Goal: Transaction & Acquisition: Purchase product/service

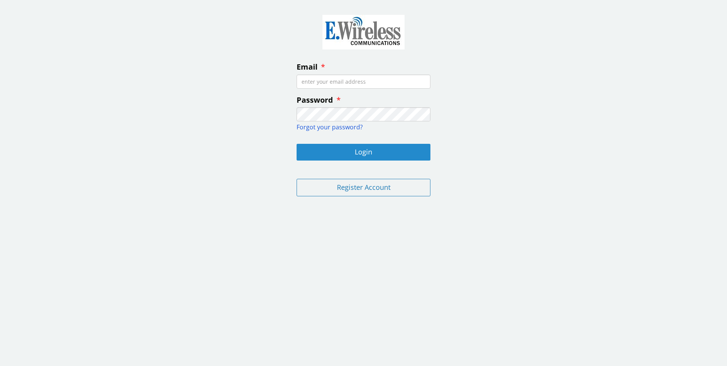
type input "[EMAIL_ADDRESS][DOMAIN_NAME]"
click at [361, 148] on button "Login" at bounding box center [364, 152] width 134 height 17
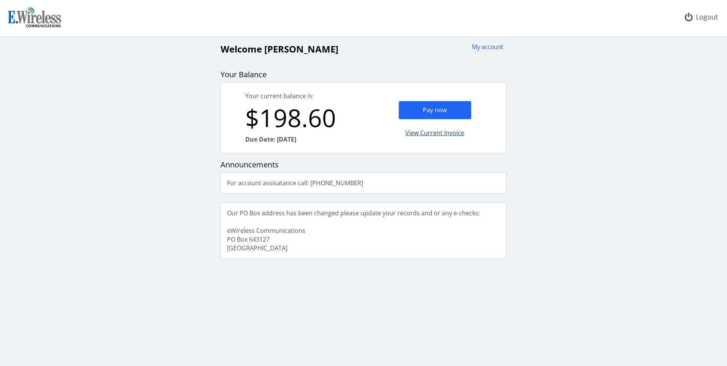
click at [437, 135] on div "View Current Invoice" at bounding box center [435, 133] width 73 height 18
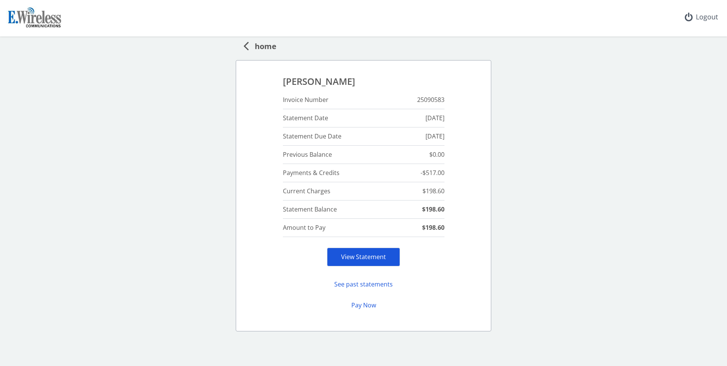
click at [377, 253] on link "View Statement" at bounding box center [363, 257] width 45 height 8
click at [359, 308] on button "Pay Now" at bounding box center [363, 305] width 73 height 15
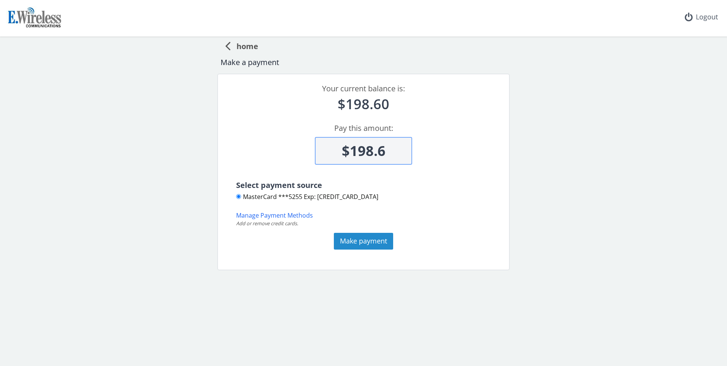
click at [367, 238] on button "Make payment" at bounding box center [363, 241] width 59 height 17
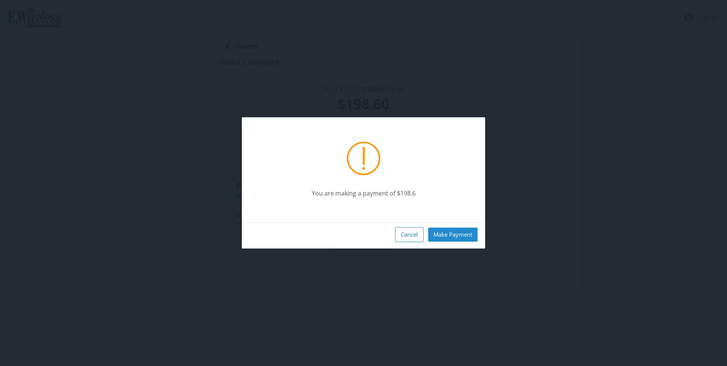
click at [466, 237] on button "Make Payment" at bounding box center [452, 234] width 49 height 14
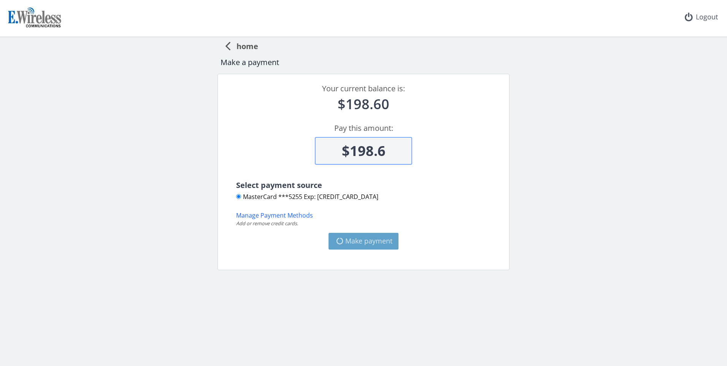
type input "$0"
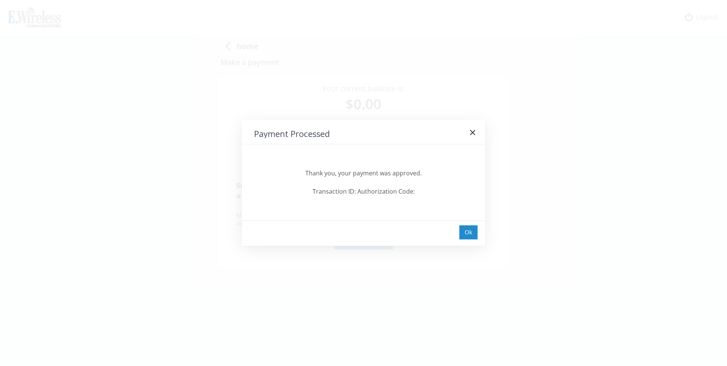
click at [467, 233] on div "Ok" at bounding box center [468, 232] width 18 height 14
